Goal: Task Accomplishment & Management: Manage account settings

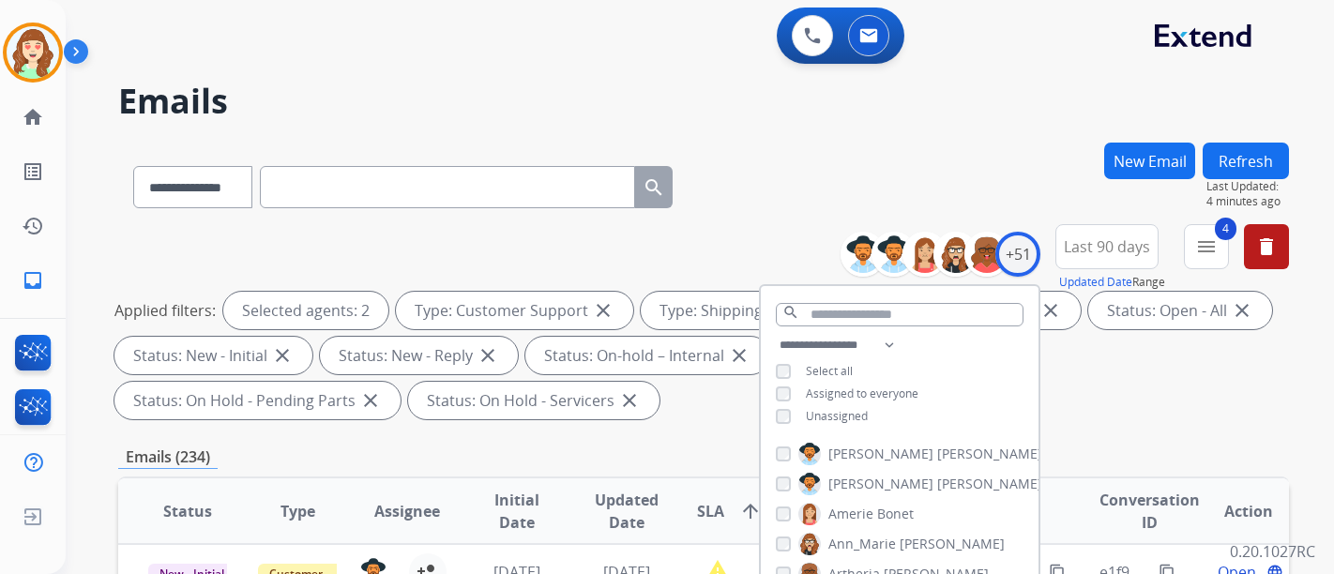
select select "**********"
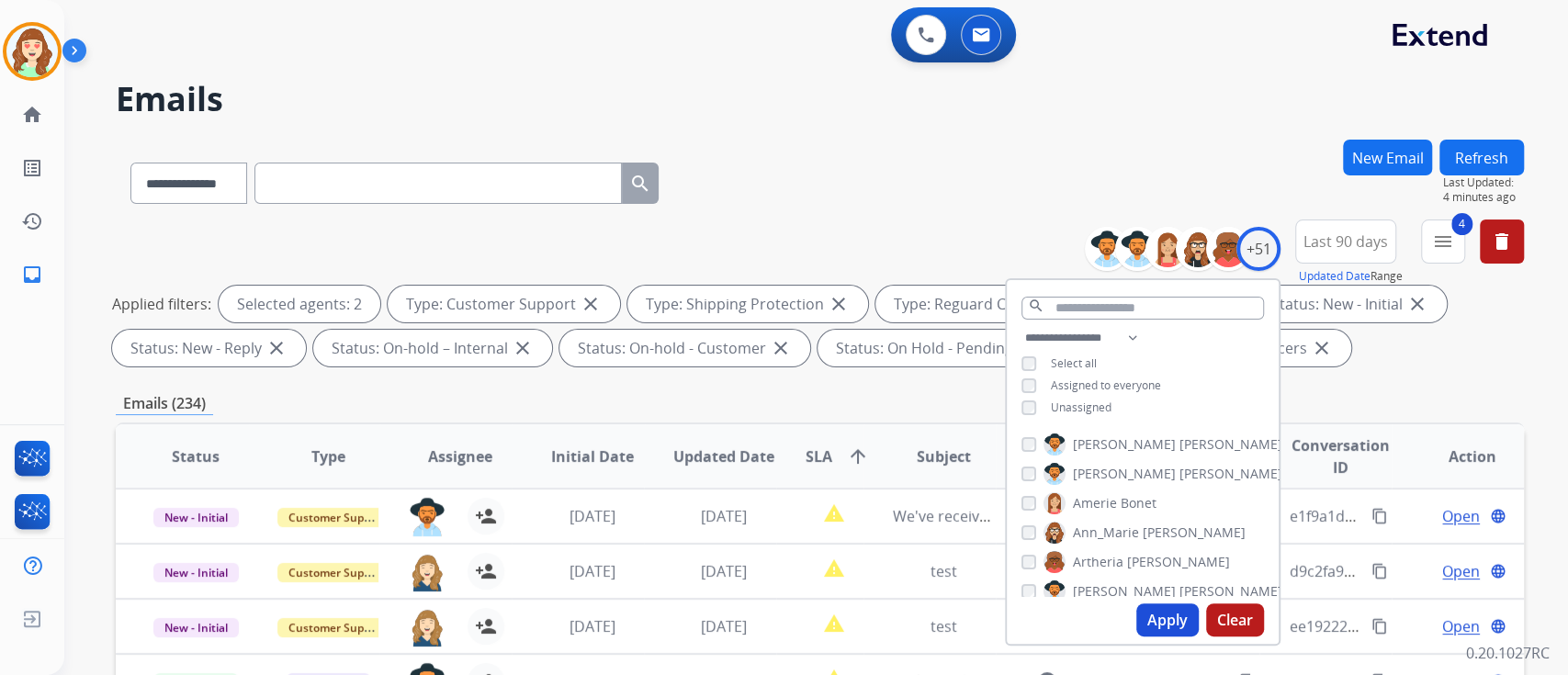
drag, startPoint x: 1282, startPoint y: 1, endPoint x: 518, endPoint y: 53, distance: 765.8
click at [514, 71] on div "**********" at bounding box center [794, 404] width 1459 height 675
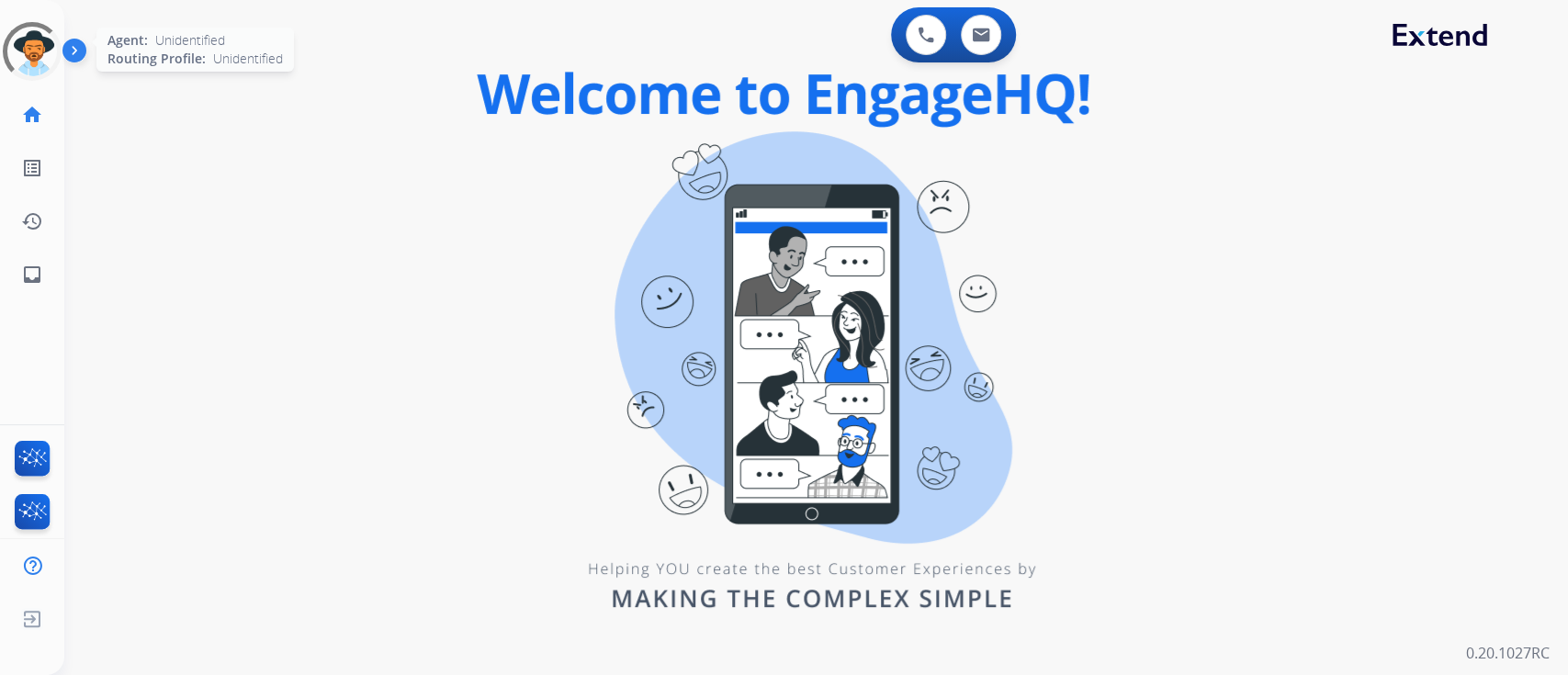
click at [29, 41] on div at bounding box center [32, 52] width 78 height 78
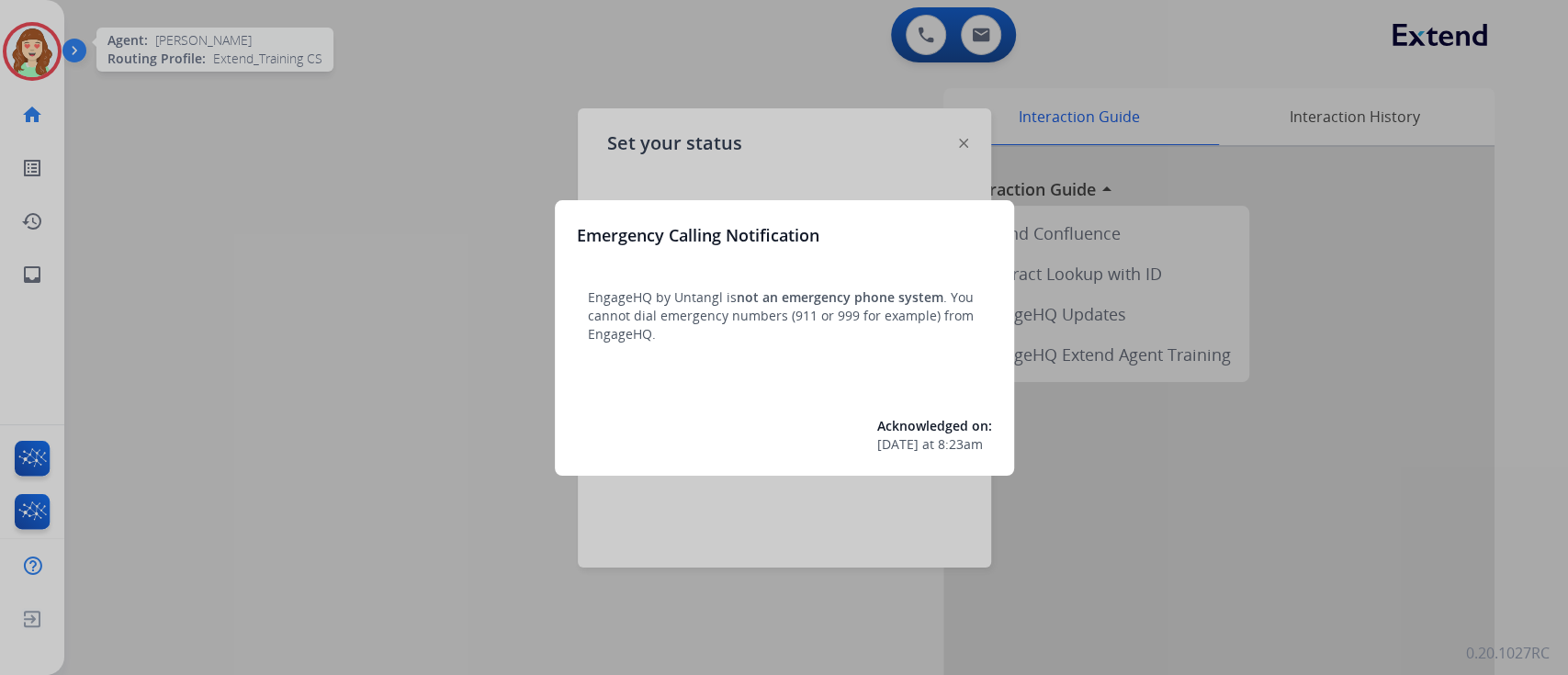
click at [1242, 248] on div at bounding box center [784, 338] width 1568 height 675
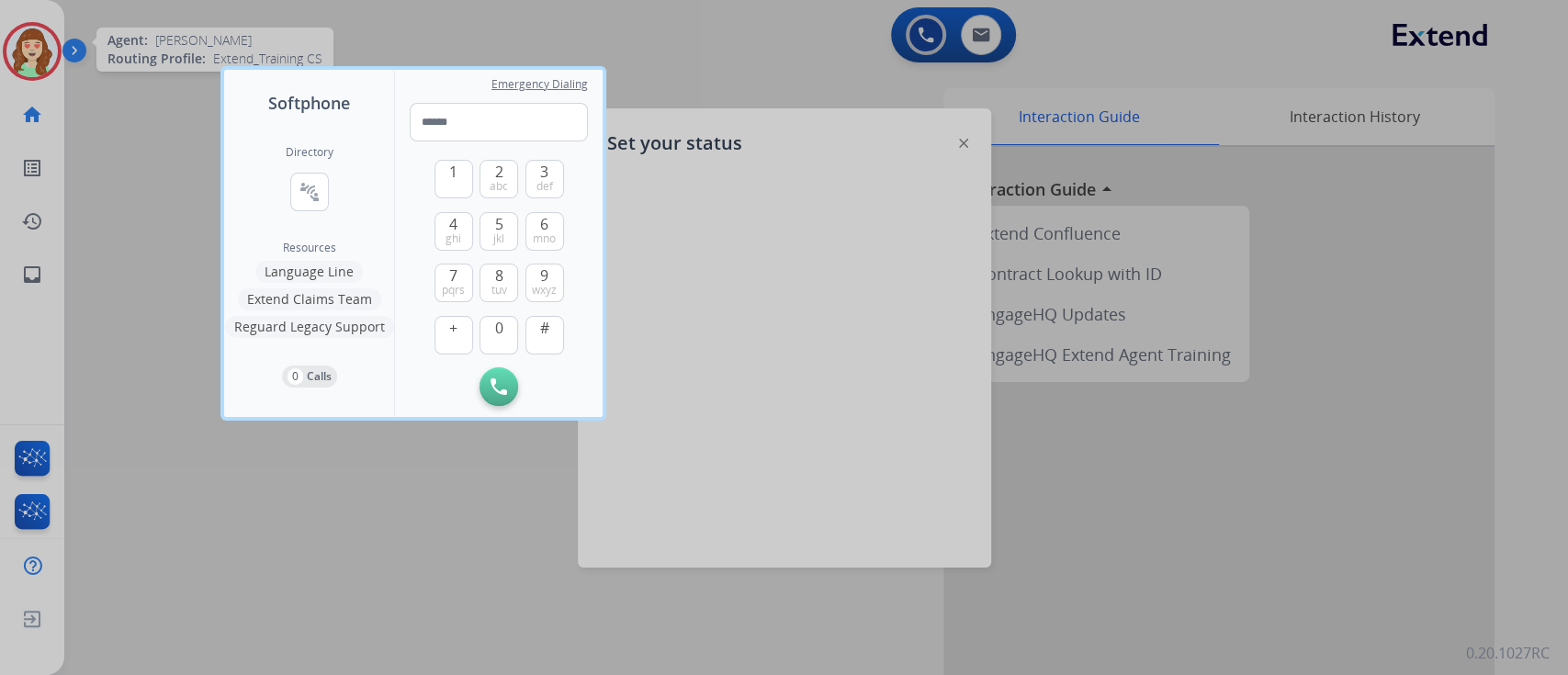
click at [863, 374] on div at bounding box center [784, 338] width 1568 height 675
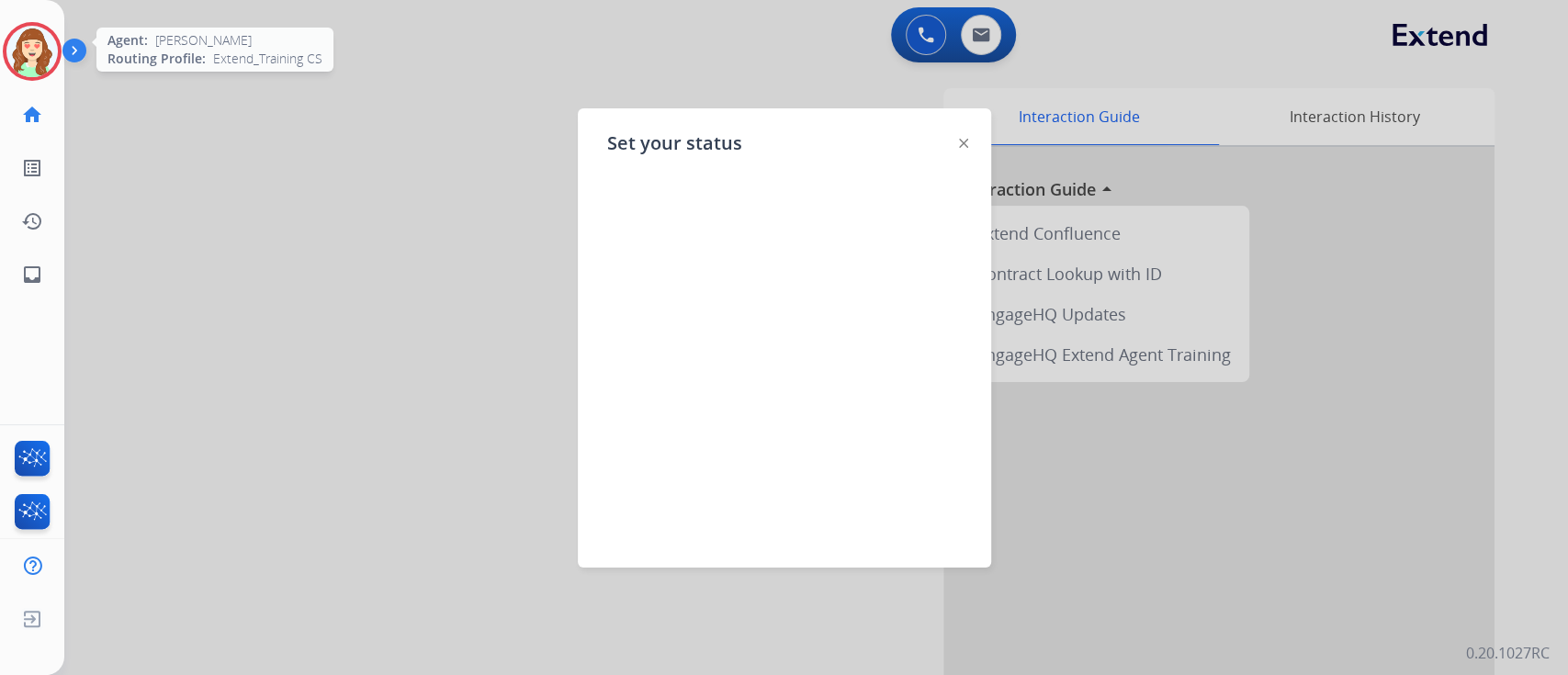
click at [962, 144] on img at bounding box center [963, 143] width 9 height 9
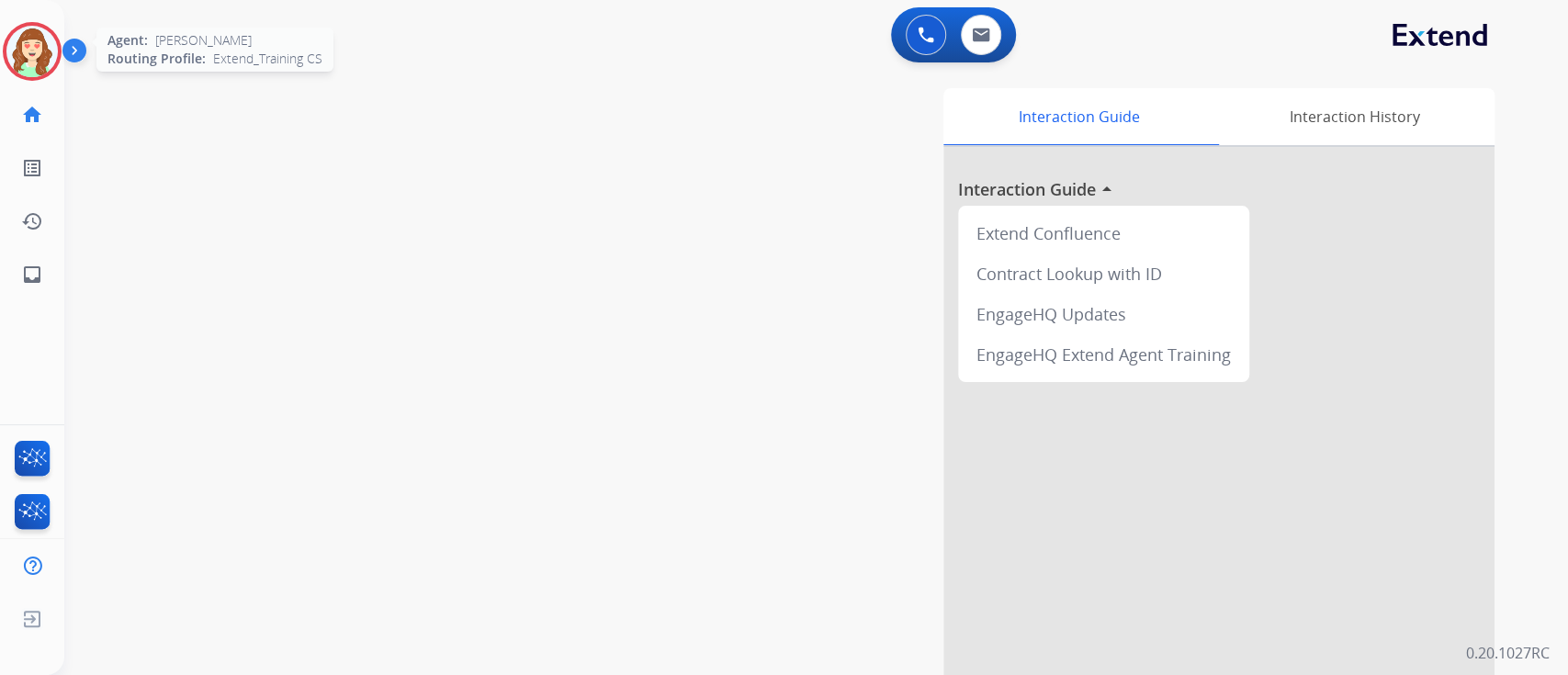
click at [29, 53] on img at bounding box center [32, 51] width 52 height 52
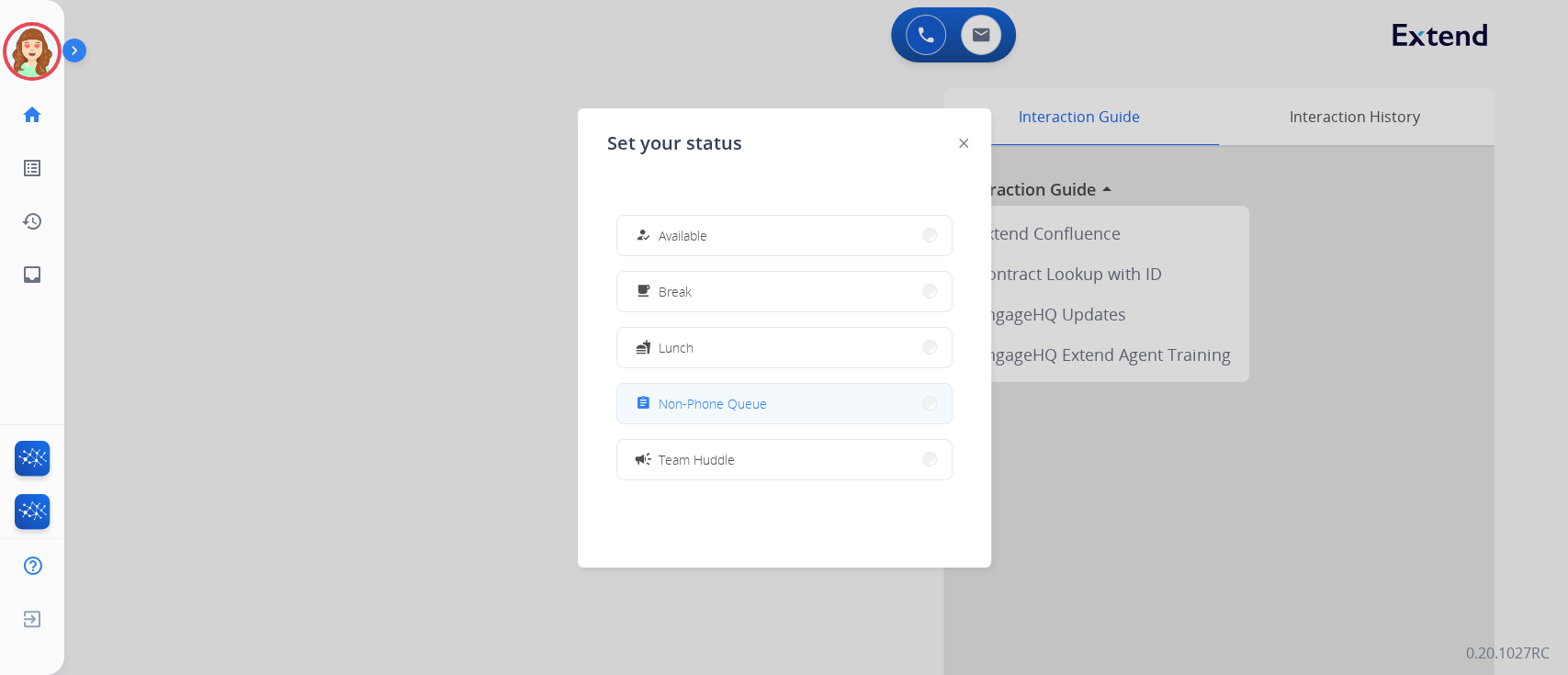
drag, startPoint x: 807, startPoint y: 382, endPoint x: 1109, endPoint y: 257, distance: 326.8
click at [804, 383] on button "assignment Non-Phone Queue" at bounding box center [785, 403] width 335 height 39
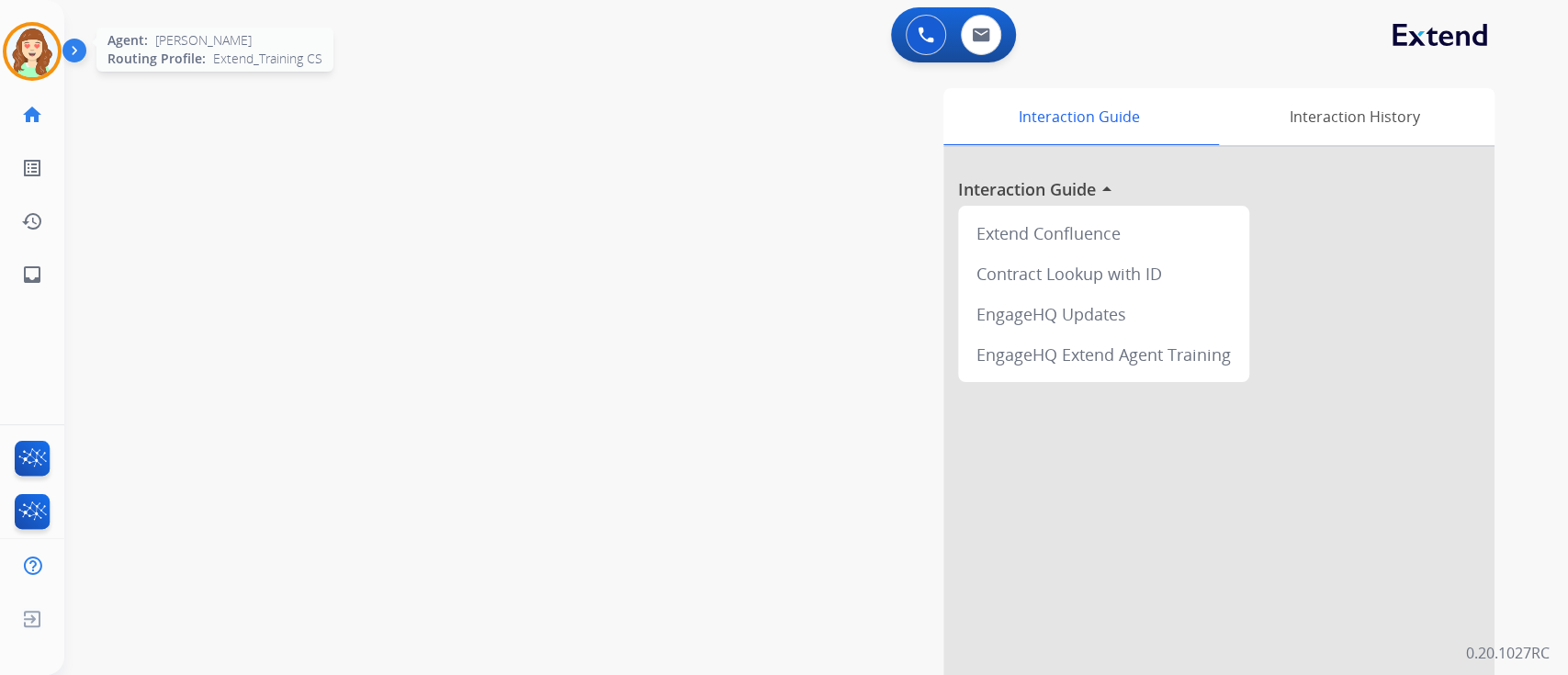
click at [38, 40] on img at bounding box center [32, 51] width 52 height 52
